Goal: Task Accomplishment & Management: Use online tool/utility

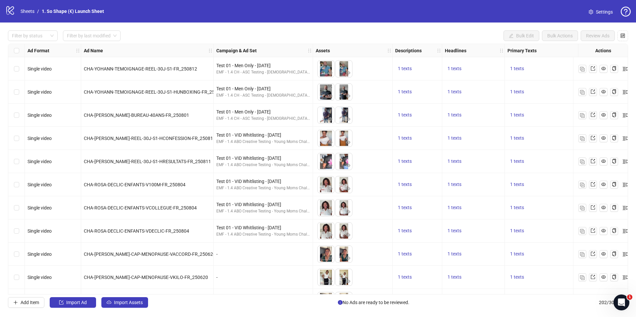
click at [7, 13] on icon "logo/logo-mobile" at bounding box center [10, 10] width 10 height 10
click at [27, 11] on link "Sheets" at bounding box center [27, 11] width 17 height 7
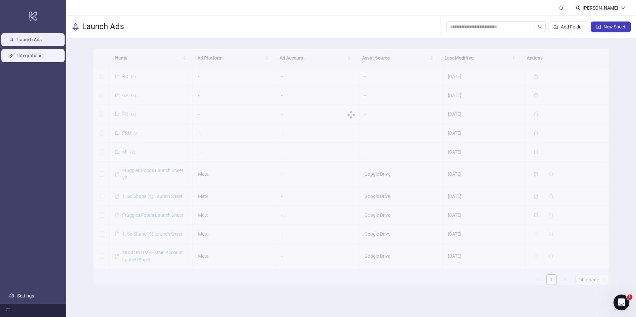
click at [25, 55] on link "Integrations" at bounding box center [29, 55] width 25 height 5
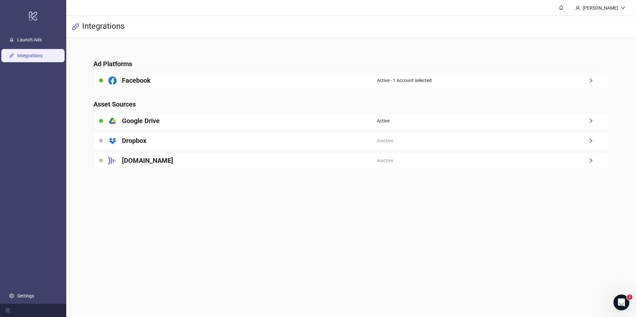
click at [442, 81] on div "Active - 1 Account selected" at bounding box center [493, 80] width 232 height 17
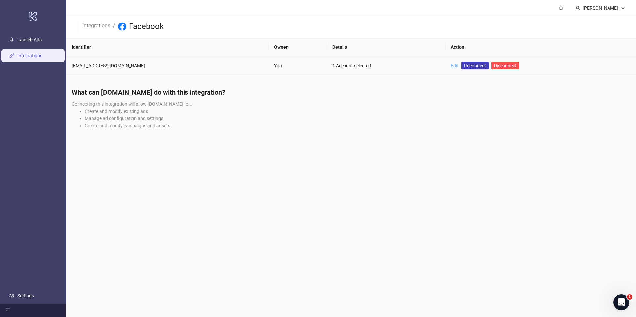
click at [451, 64] on link "Edit" at bounding box center [455, 65] width 8 height 5
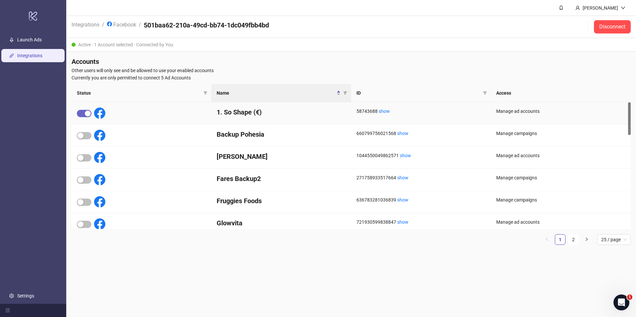
click at [88, 116] on div "button" at bounding box center [88, 114] width 6 height 6
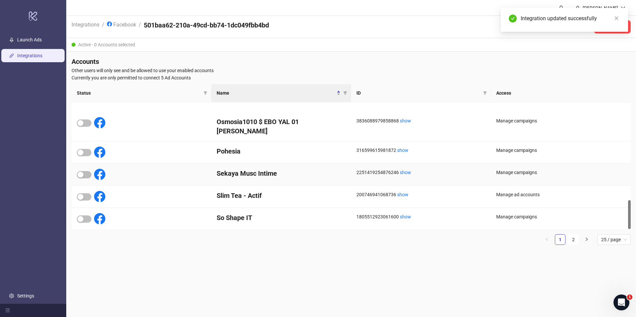
scroll to position [428, 0]
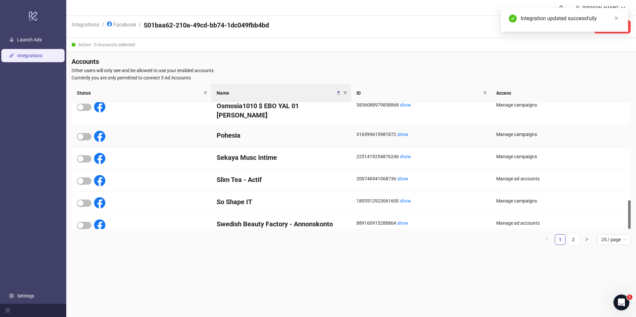
click at [75, 128] on div at bounding box center [142, 137] width 140 height 22
click at [83, 133] on span "button" at bounding box center [84, 136] width 15 height 7
click at [33, 39] on link "Launch Ads" at bounding box center [29, 39] width 25 height 5
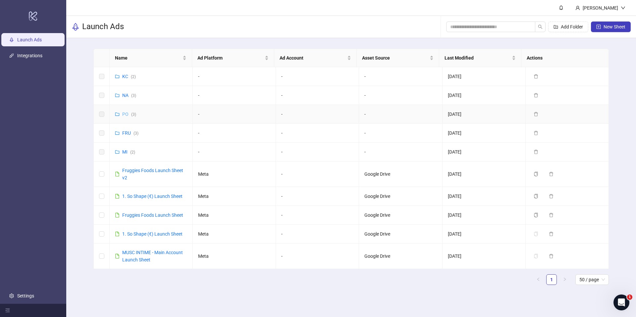
click at [125, 114] on link "PO ( 3 )" at bounding box center [129, 114] width 14 height 5
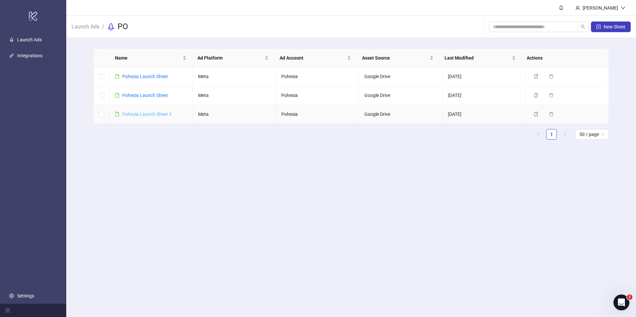
click at [145, 115] on link "Pohesia Launch Sheet 3" at bounding box center [146, 114] width 49 height 5
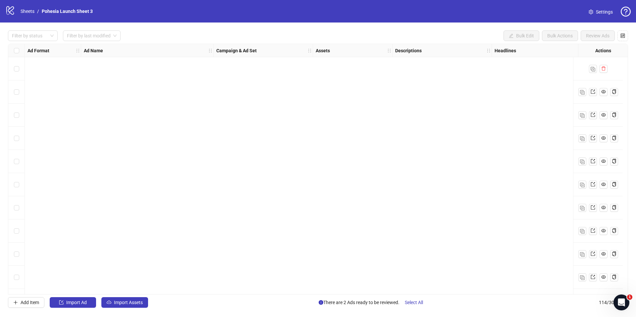
scroll to position [2409, 0]
